Goal: Find specific page/section: Find specific page/section

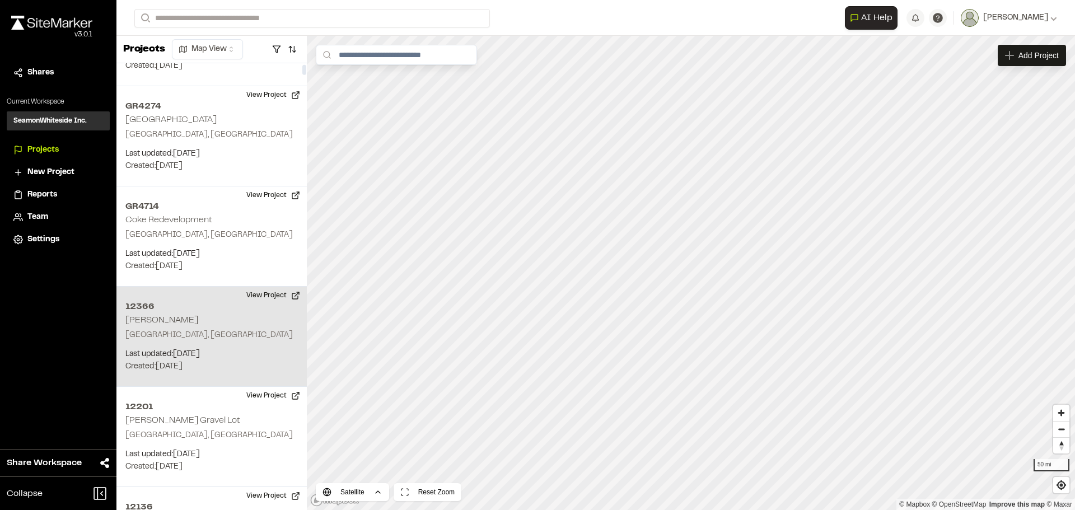
scroll to position [280, 0]
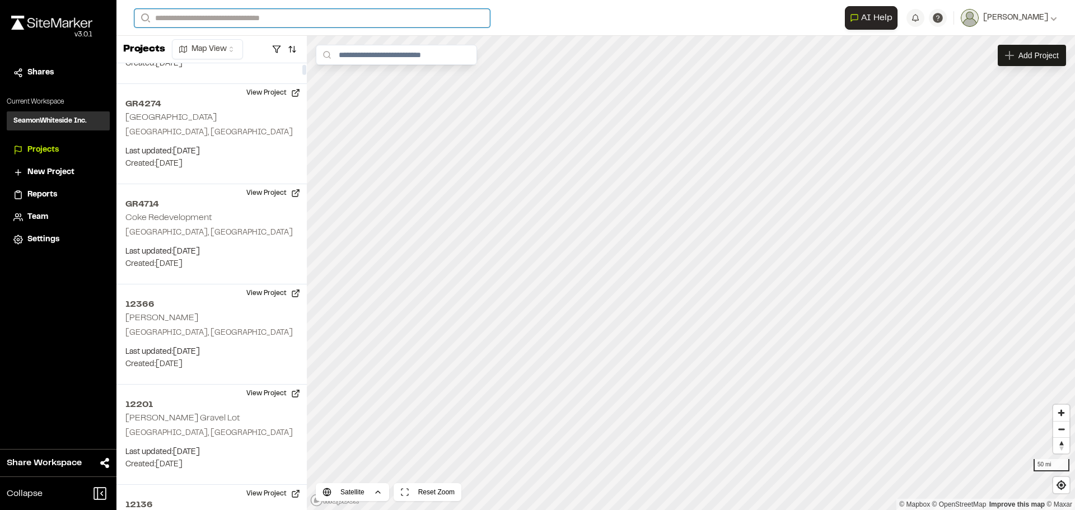
click at [237, 13] on input "Search" at bounding box center [312, 18] width 356 height 18
type input "*****"
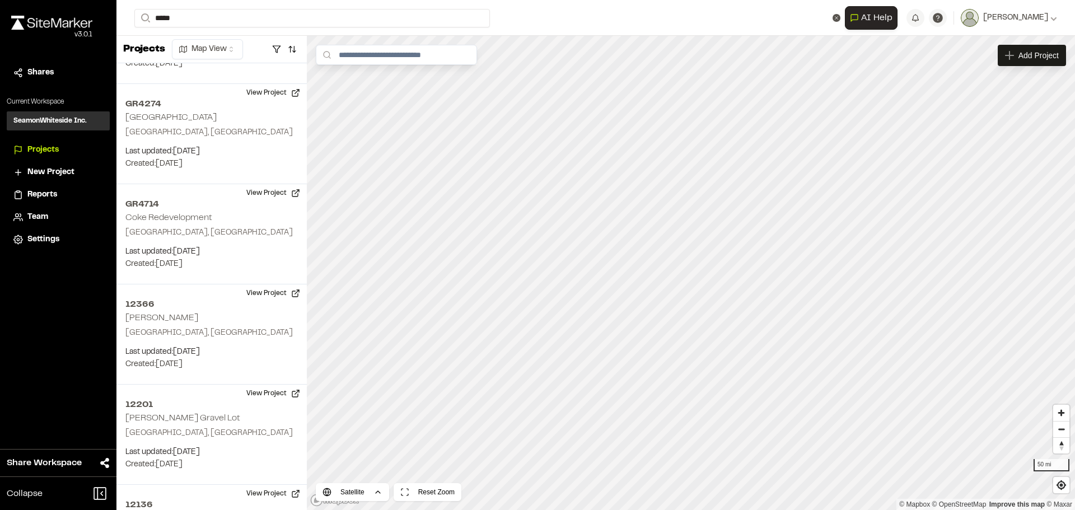
click at [188, 48] on p "[STREET_ADDRESS][PERSON_NAME]" at bounding box center [224, 44] width 165 height 13
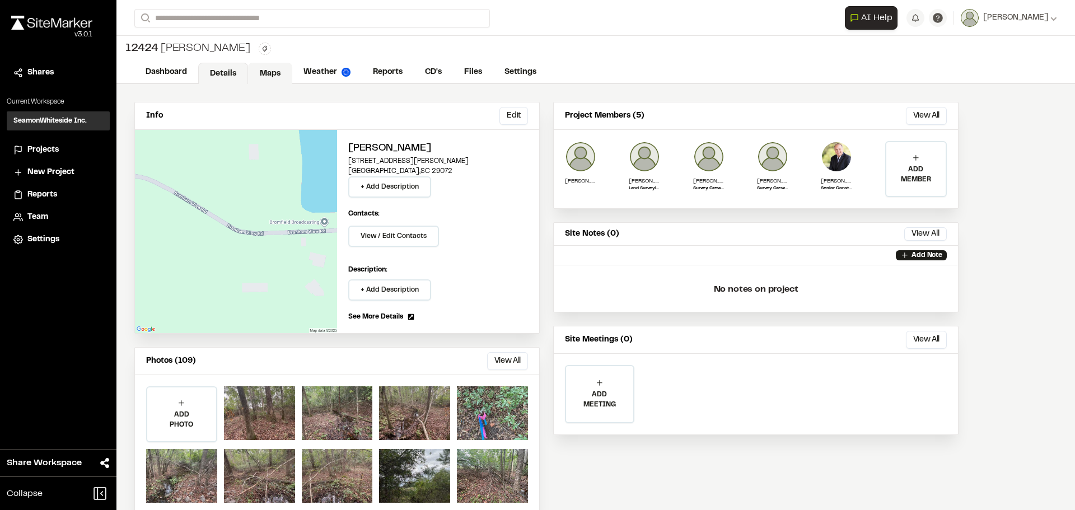
click at [276, 72] on link "Maps" at bounding box center [270, 73] width 44 height 21
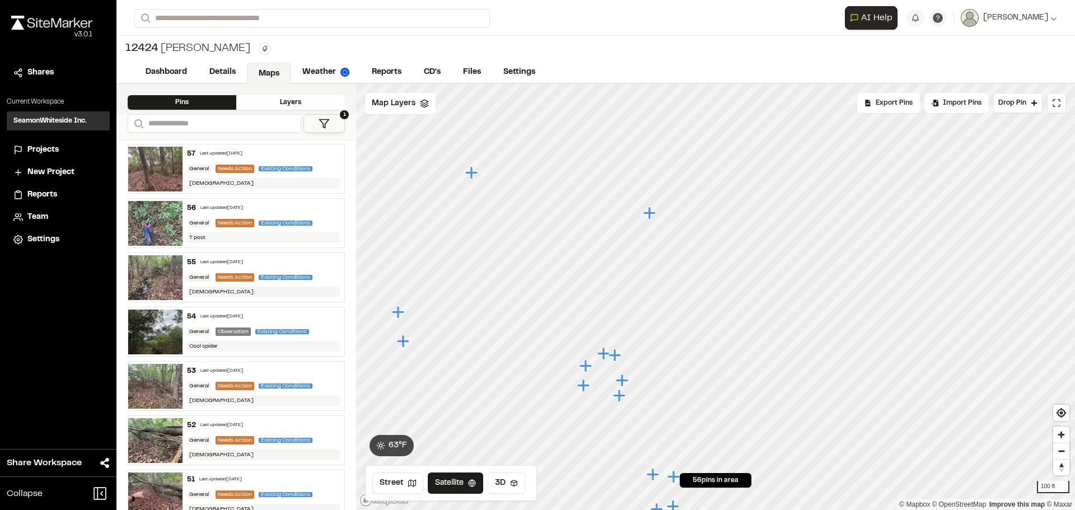
click at [655, 212] on icon "Map marker" at bounding box center [650, 213] width 12 height 12
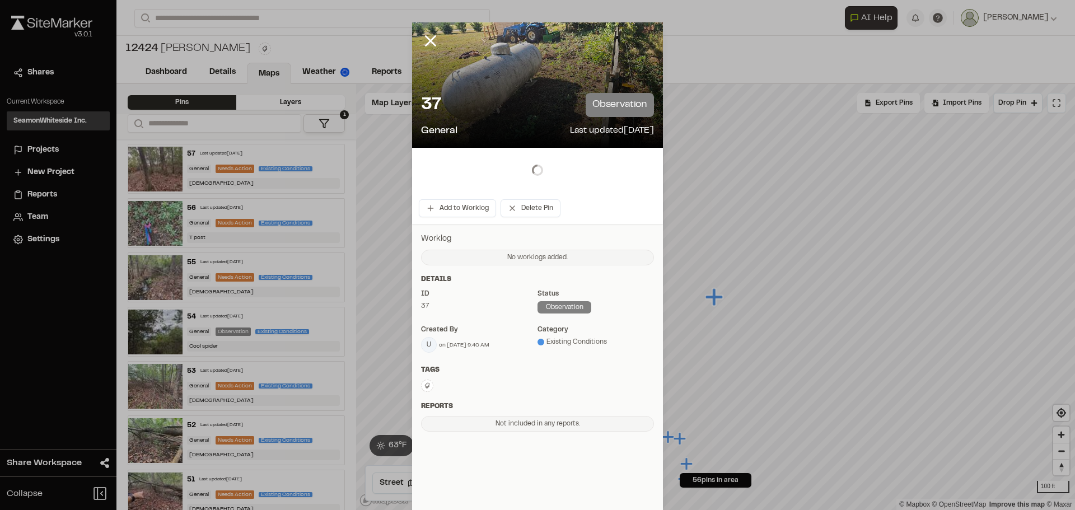
click at [652, 214] on div "Add to Worklog Delete Pin" at bounding box center [537, 208] width 251 height 31
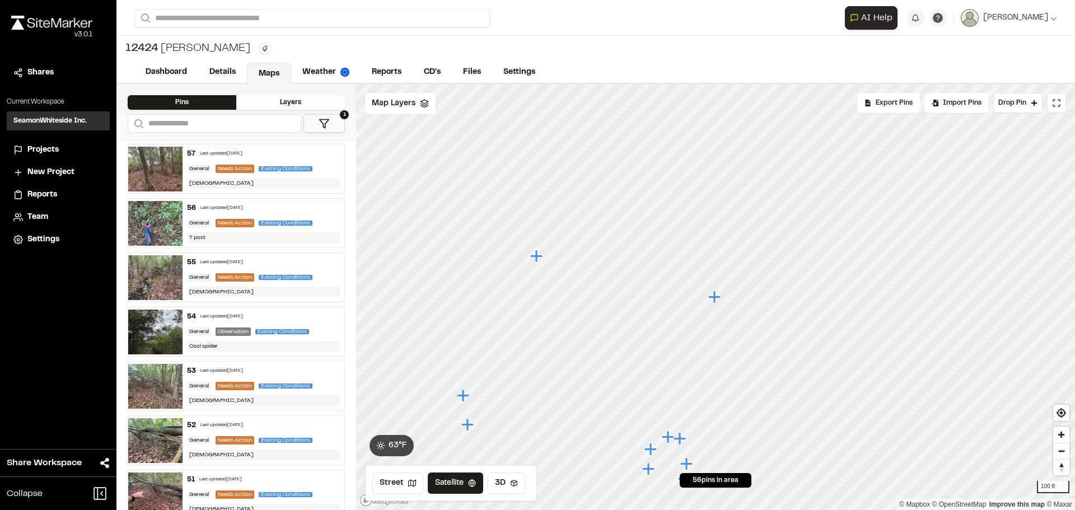
click at [152, 227] on img at bounding box center [155, 223] width 54 height 45
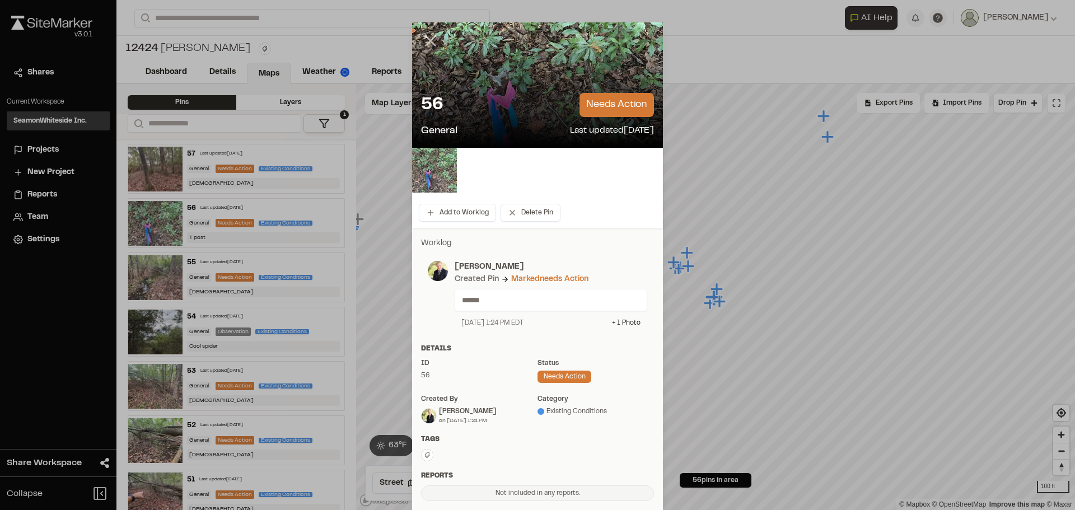
click at [427, 41] on line at bounding box center [431, 41] width 10 height 10
